Goal: Task Accomplishment & Management: Use online tool/utility

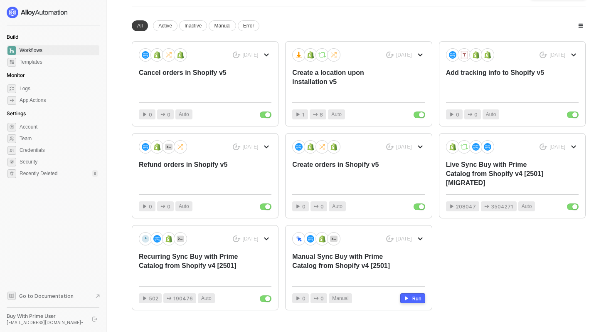
scroll to position [42, 0]
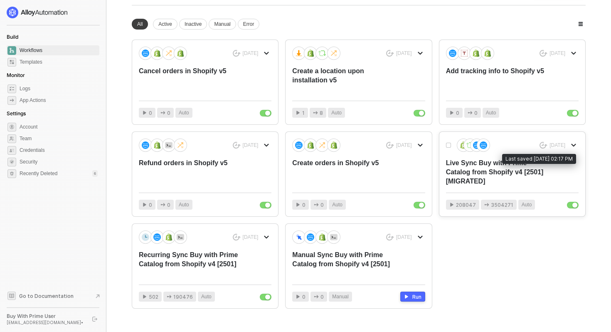
click at [521, 146] on div "[DATE] Rename Duplicate Delete Publish as Template" at bounding box center [512, 144] width 133 height 13
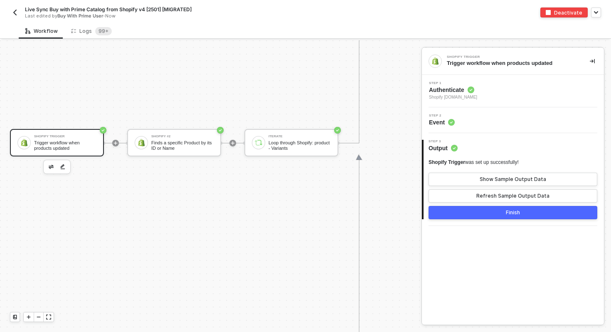
scroll to position [1002, 0]
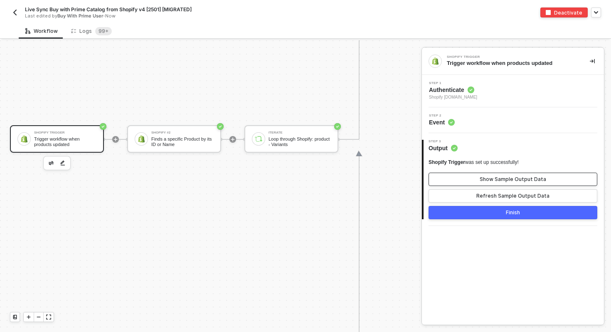
click at [491, 179] on div "Show Sample Output Data" at bounding box center [513, 179] width 67 height 7
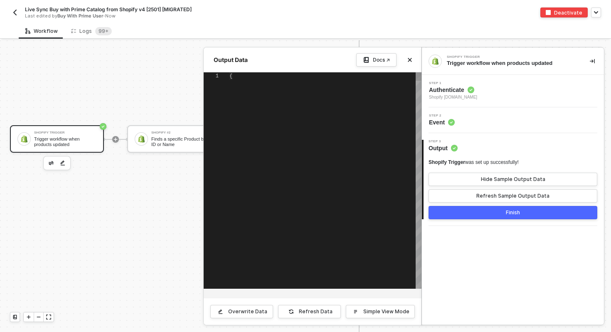
scroll to position [22, 0]
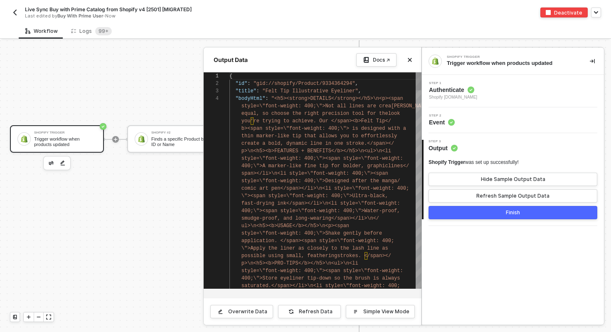
click at [348, 195] on span "\"><span style=\"font-weight: 400;\">Ultra-black," at bounding box center [315, 196] width 147 height 6
click at [347, 240] on div "1 2 3 4 style=\"font-weight: 400;\"><span style=\"font-wei ght: 400;\">Store ey…" at bounding box center [313, 180] width 218 height 216
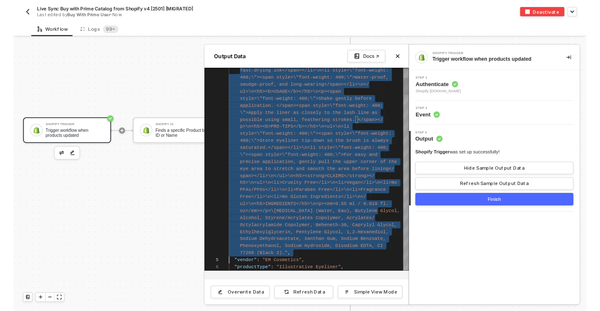
scroll to position [22, 0]
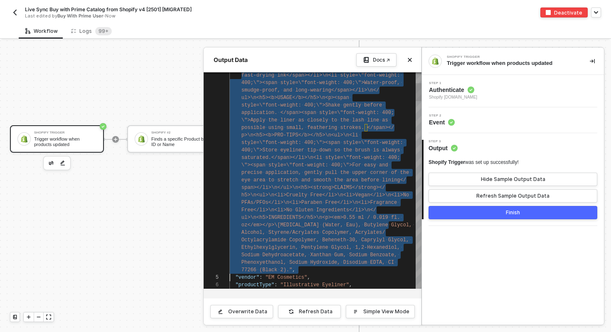
type textarea "{ "id": "gid://shopify/Product/9334364294", "title": "Felt Tip Illustrative Eye…"
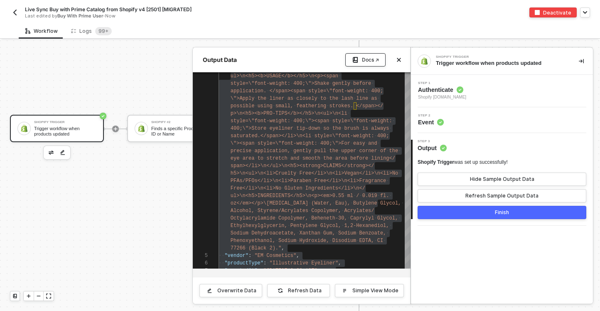
click at [370, 58] on div "Docs ↗" at bounding box center [370, 60] width 17 height 7
click at [399, 61] on icon "icon-close" at bounding box center [399, 59] width 5 height 5
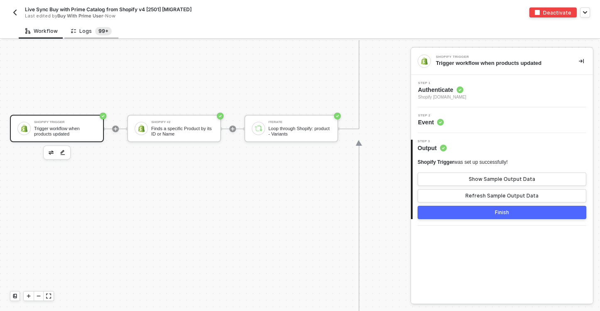
click at [102, 35] on sup "99+" at bounding box center [103, 31] width 17 height 8
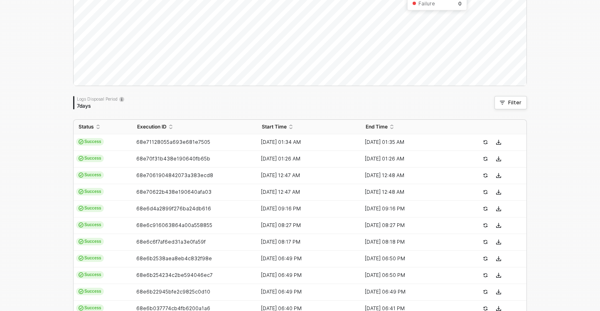
scroll to position [98, 0]
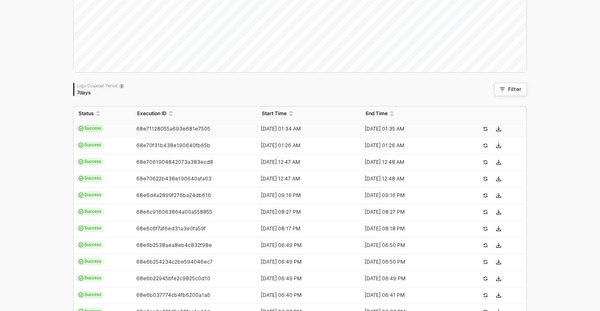
click at [502, 128] on button "button" at bounding box center [499, 129] width 10 height 10
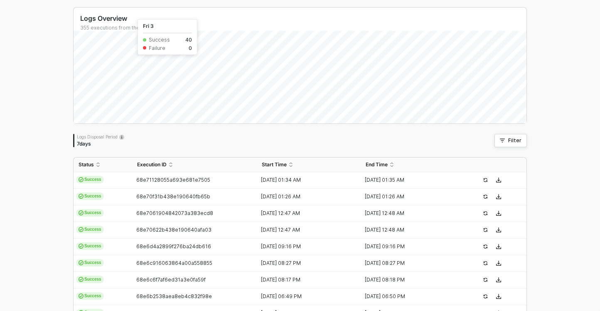
scroll to position [2, 0]
